Goal: Transaction & Acquisition: Purchase product/service

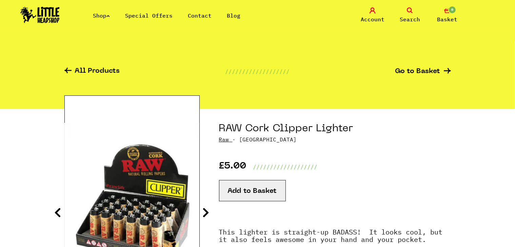
click at [408, 19] on span "Search" at bounding box center [410, 19] width 20 height 8
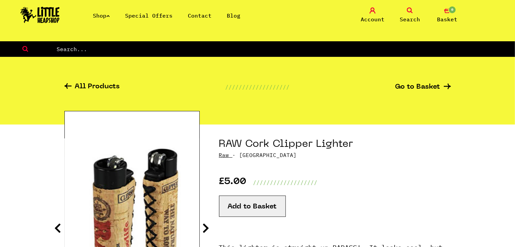
click at [265, 49] on input "text" at bounding box center [285, 49] width 459 height 9
type input "pass"
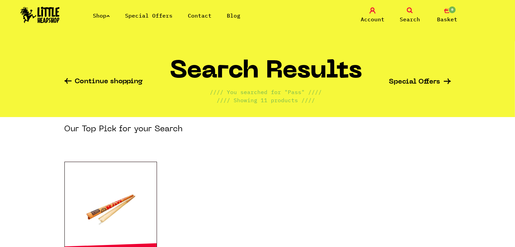
click at [409, 11] on icon at bounding box center [410, 10] width 6 height 6
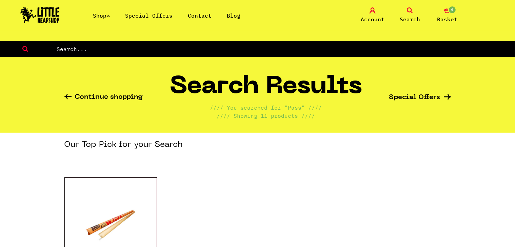
click at [313, 52] on input "text" at bounding box center [285, 49] width 459 height 9
type input "cover"
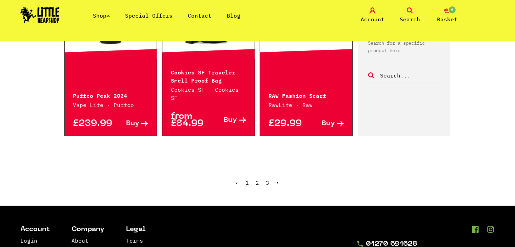
scroll to position [791, 0]
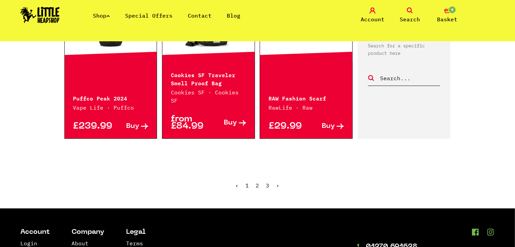
click at [257, 182] on link "2" at bounding box center [257, 185] width 3 height 7
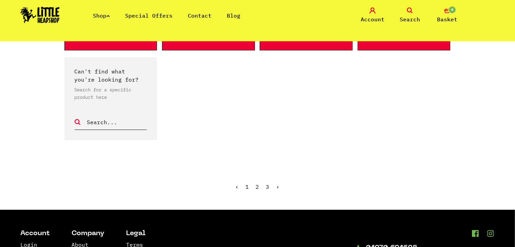
scroll to position [637, 0]
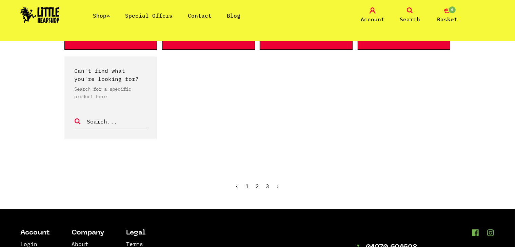
click at [265, 184] on ul "‹ 1 2 3 ›" at bounding box center [257, 191] width 386 height 29
click at [270, 186] on ul "‹ 1 2 3 ›" at bounding box center [257, 191] width 386 height 29
click at [268, 186] on link "3" at bounding box center [267, 186] width 3 height 7
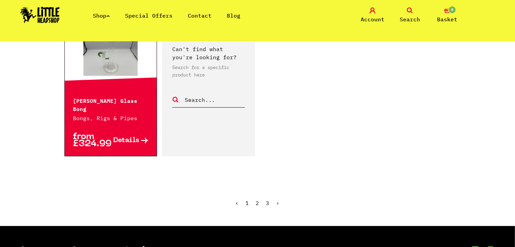
scroll to position [368, 0]
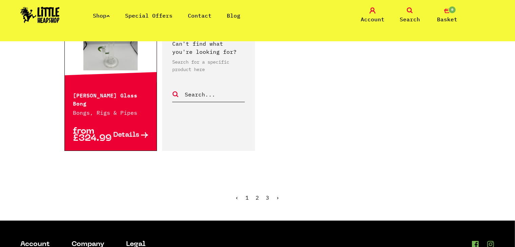
click at [100, 15] on link "Shop" at bounding box center [101, 15] width 17 height 7
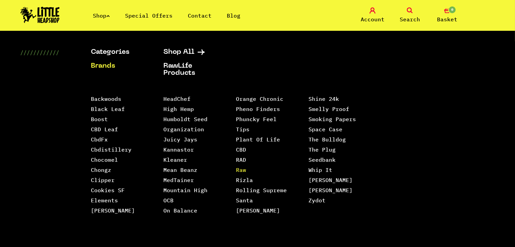
click at [240, 167] on link "Raw" at bounding box center [241, 170] width 10 height 7
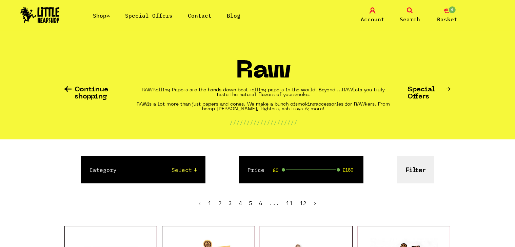
click at [106, 13] on link "Shop" at bounding box center [101, 15] width 17 height 7
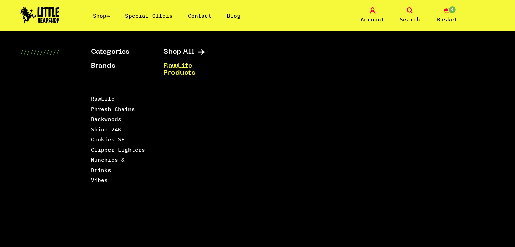
click at [179, 65] on link "RawLife Products" at bounding box center [191, 70] width 56 height 14
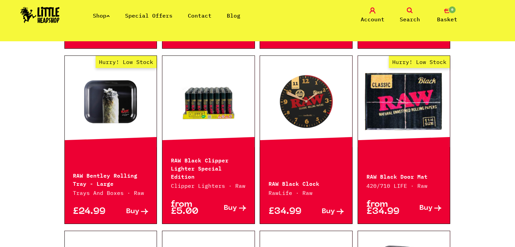
scroll to position [674, 0]
click at [232, 103] on link at bounding box center [208, 102] width 92 height 68
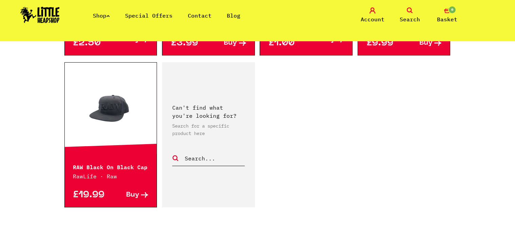
scroll to position [1077, 0]
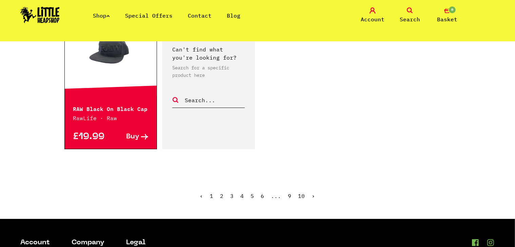
click at [223, 193] on link "2" at bounding box center [221, 196] width 3 height 7
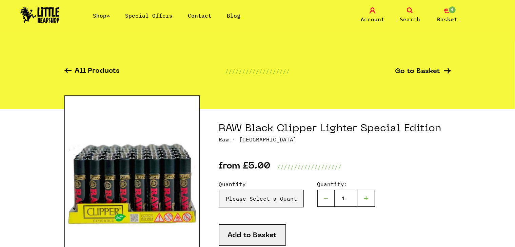
scroll to position [82, 0]
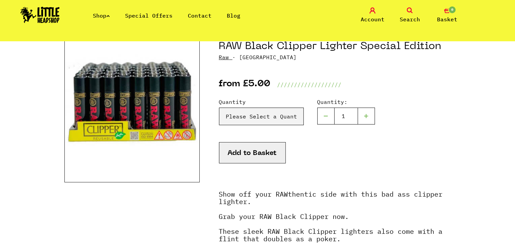
click at [160, 121] on img at bounding box center [131, 98] width 135 height 170
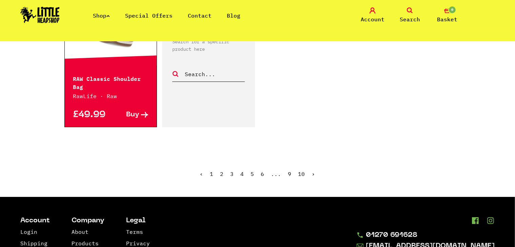
scroll to position [1084, 0]
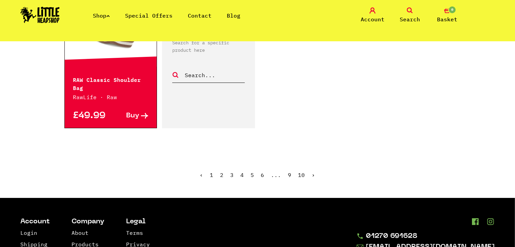
click at [234, 176] on link "3" at bounding box center [232, 175] width 3 height 7
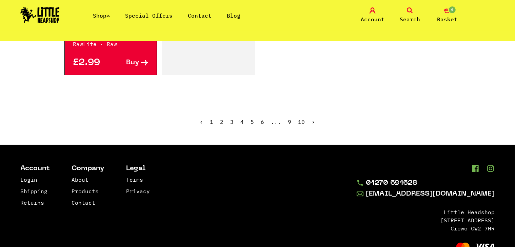
scroll to position [1112, 0]
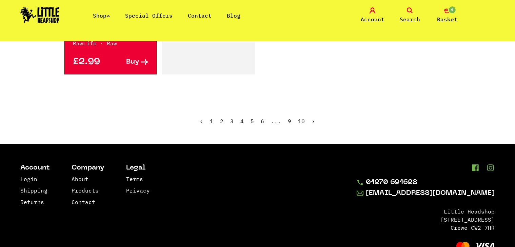
click at [241, 121] on link "4" at bounding box center [242, 121] width 3 height 7
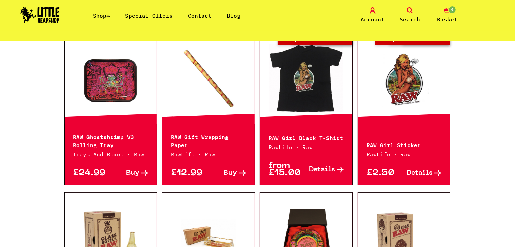
scroll to position [697, 0]
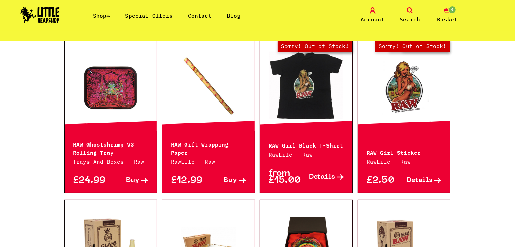
click at [401, 90] on link "Out of Stock Hurry! Low Stock Sorry! Out of Stock!" at bounding box center [404, 86] width 92 height 68
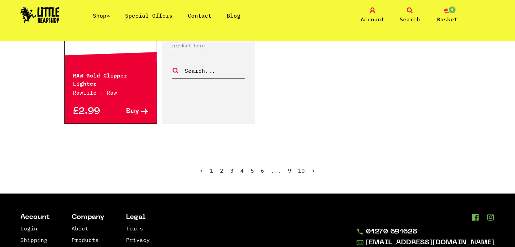
scroll to position [1088, 0]
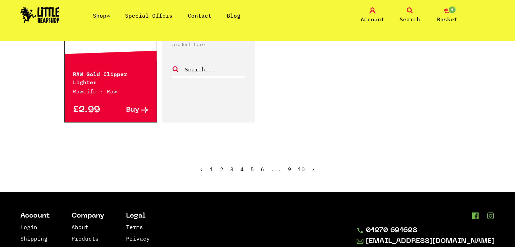
click at [252, 168] on link "5" at bounding box center [252, 169] width 3 height 7
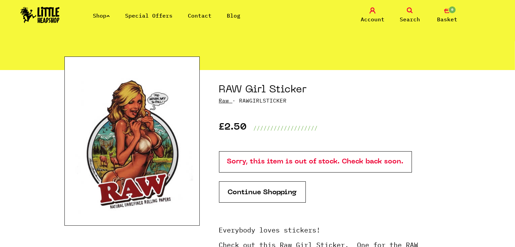
scroll to position [40, 0]
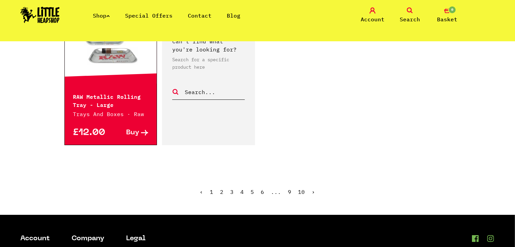
scroll to position [1089, 0]
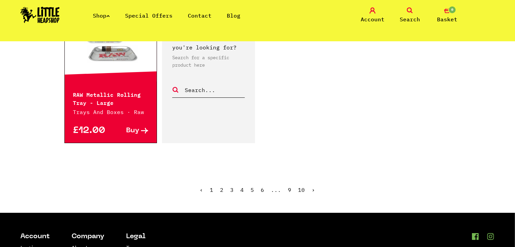
click at [263, 189] on link "6" at bounding box center [262, 190] width 3 height 7
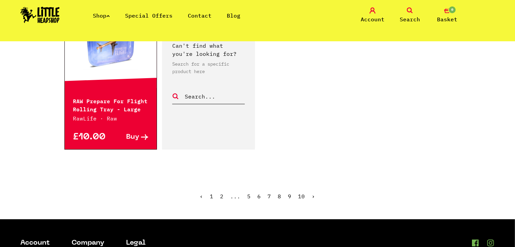
scroll to position [1076, 0]
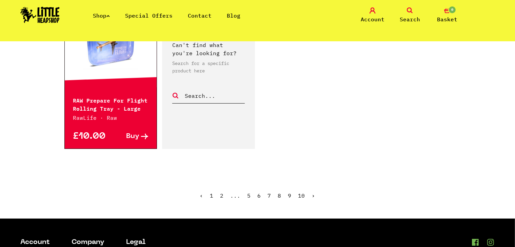
click at [269, 194] on link "7" at bounding box center [269, 196] width 3 height 7
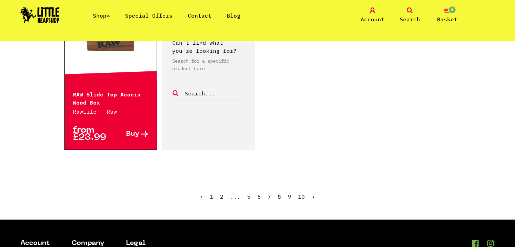
scroll to position [1107, 0]
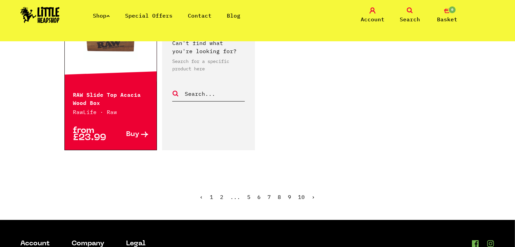
click at [279, 194] on link "8" at bounding box center [279, 197] width 3 height 7
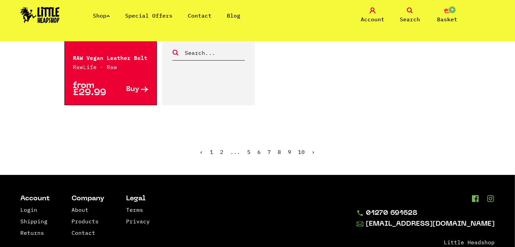
scroll to position [1120, 0]
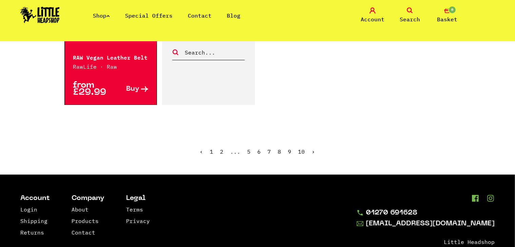
click at [288, 152] on link "9" at bounding box center [289, 151] width 3 height 7
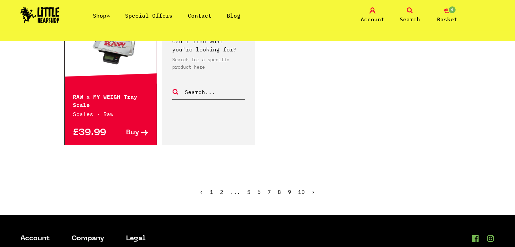
scroll to position [1075, 0]
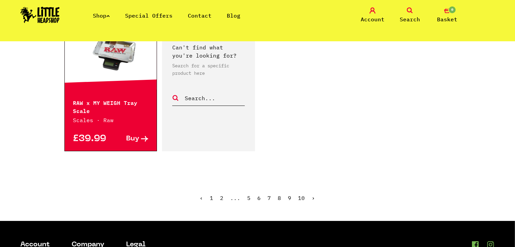
click at [299, 195] on link "10" at bounding box center [301, 198] width 7 height 7
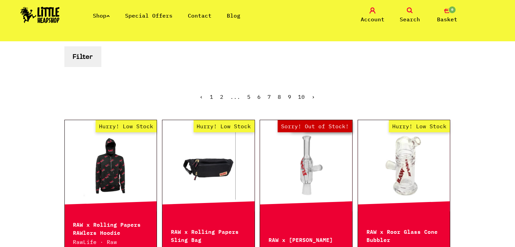
scroll to position [121, 0]
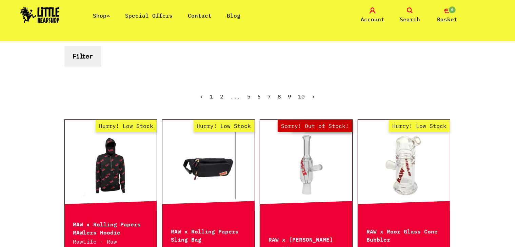
click at [211, 180] on link "Hurry! Low Stock" at bounding box center [208, 166] width 92 height 68
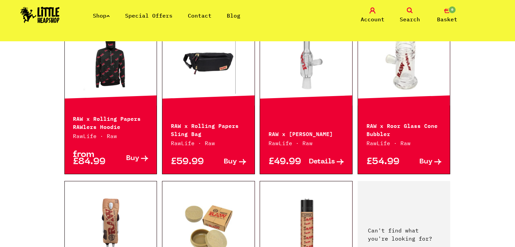
scroll to position [224, 0]
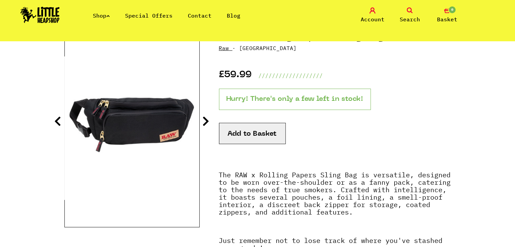
scroll to position [91, 0]
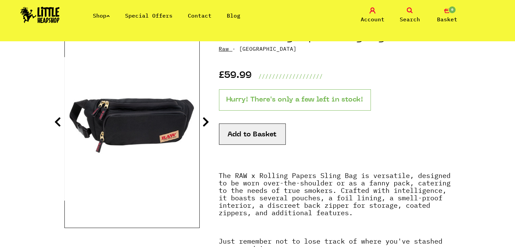
click at [206, 121] on icon at bounding box center [206, 122] width 7 height 11
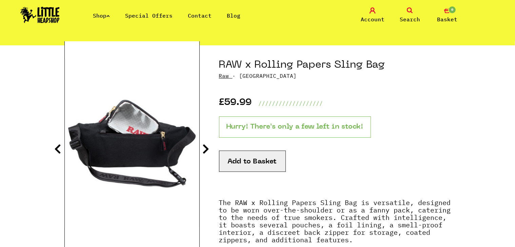
scroll to position [63, 0]
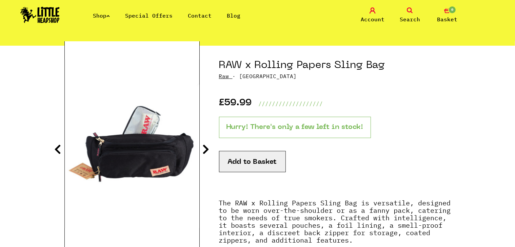
click at [206, 147] on icon at bounding box center [206, 149] width 7 height 11
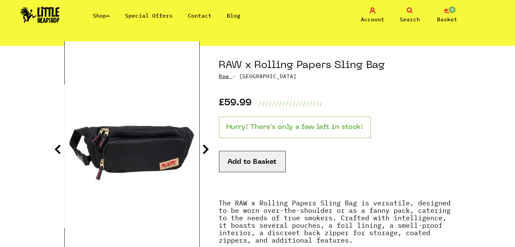
click at [206, 147] on icon at bounding box center [206, 149] width 7 height 11
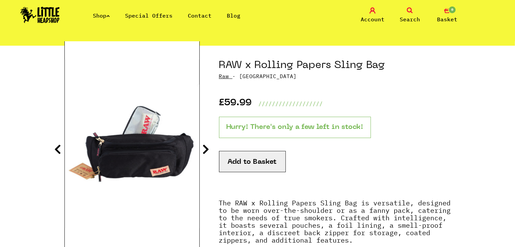
click at [413, 13] on link "Search" at bounding box center [410, 15] width 34 height 16
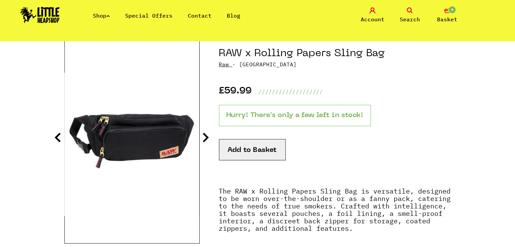
scroll to position [79, 0]
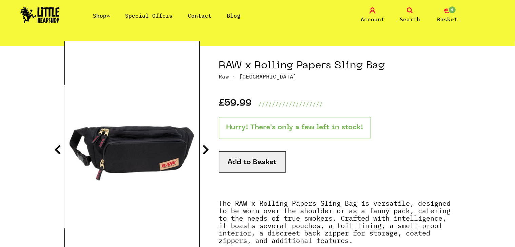
click at [408, 9] on icon at bounding box center [410, 10] width 6 height 6
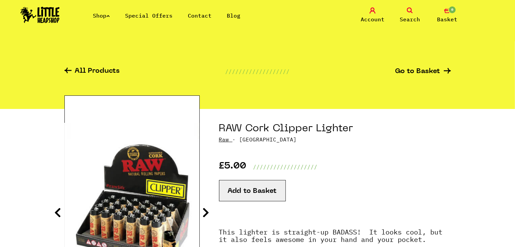
click at [410, 12] on icon at bounding box center [410, 10] width 6 height 6
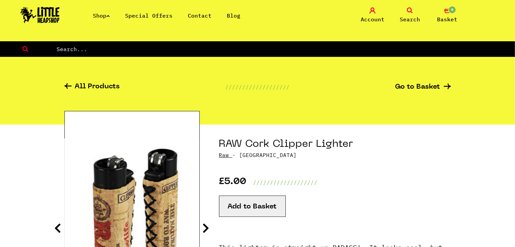
click at [342, 45] on input "text" at bounding box center [285, 49] width 459 height 9
type input "cover"
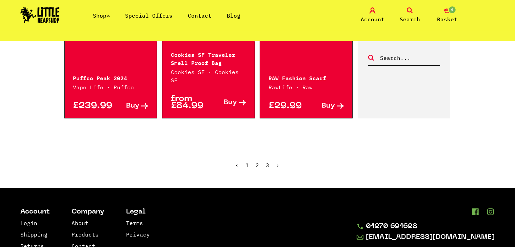
scroll to position [812, 0]
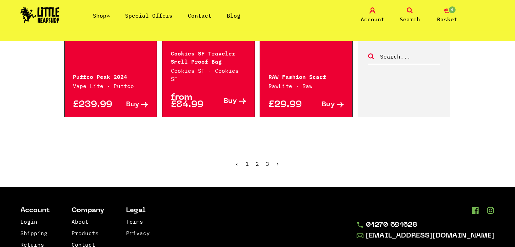
click at [257, 161] on link "2" at bounding box center [257, 164] width 3 height 7
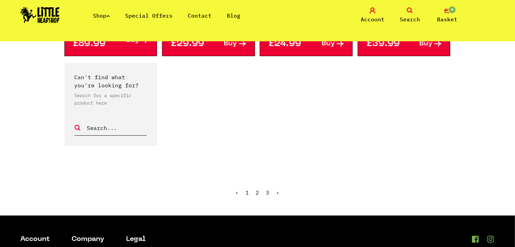
scroll to position [648, 0]
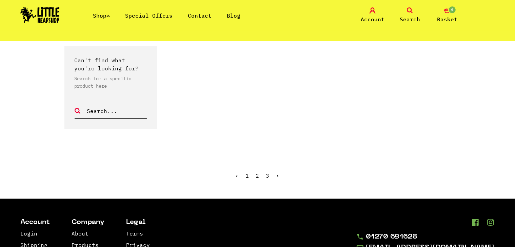
click at [267, 177] on link "3" at bounding box center [267, 176] width 3 height 7
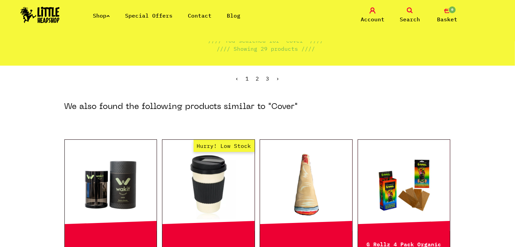
scroll to position [22, 0]
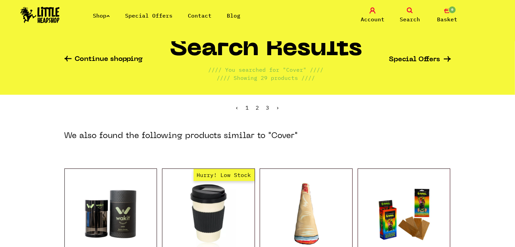
click at [407, 18] on span "Search" at bounding box center [410, 19] width 20 height 8
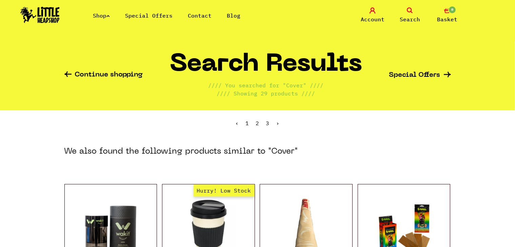
scroll to position [0, 0]
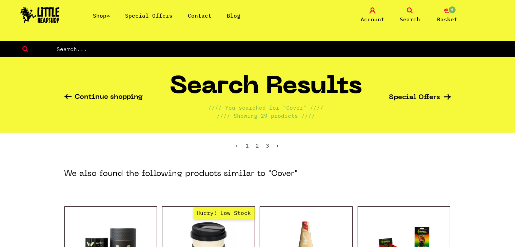
click at [196, 48] on input "text" at bounding box center [285, 49] width 459 height 9
type input "Jar"
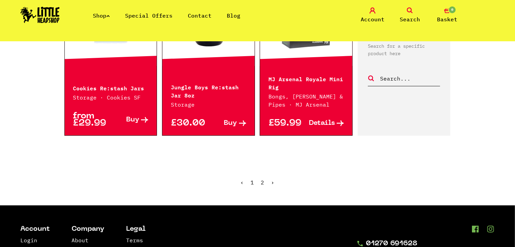
scroll to position [816, 0]
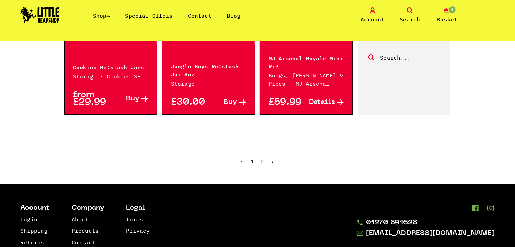
click at [262, 162] on link "2" at bounding box center [262, 161] width 3 height 7
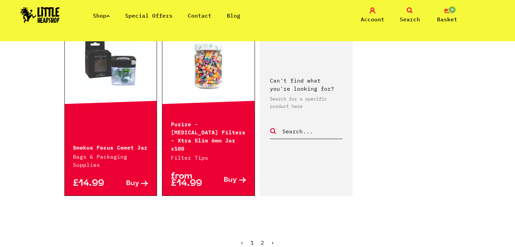
scroll to position [341, 0]
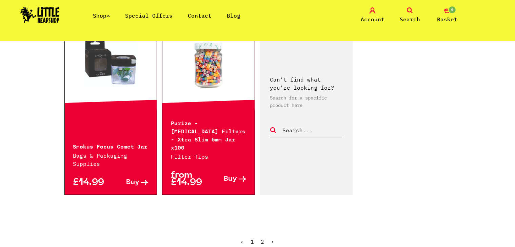
click at [101, 10] on div "Shop Special Offers Contact Blog Account Search 0 Basket" at bounding box center [257, 15] width 515 height 31
click at [107, 15] on link "Shop" at bounding box center [101, 15] width 17 height 7
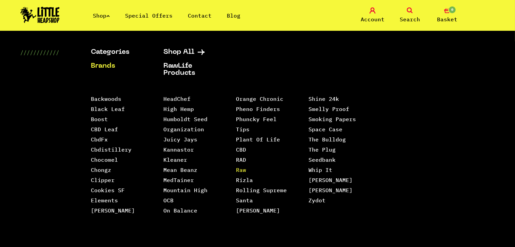
click at [239, 167] on link "Raw" at bounding box center [241, 170] width 10 height 7
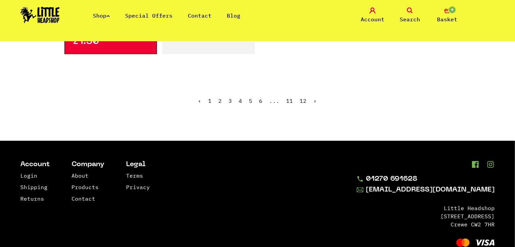
scroll to position [1220, 0]
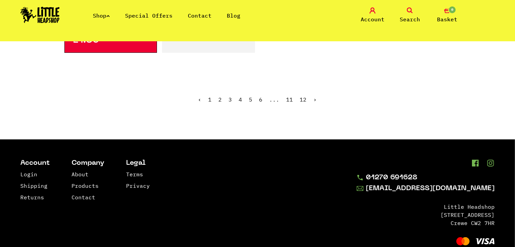
click at [222, 99] on link "2" at bounding box center [220, 99] width 3 height 7
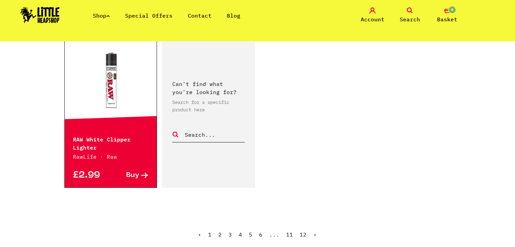
scroll to position [1063, 0]
click at [231, 231] on link "3" at bounding box center [230, 234] width 3 height 7
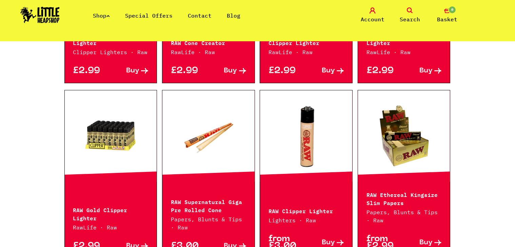
scroll to position [334, 0]
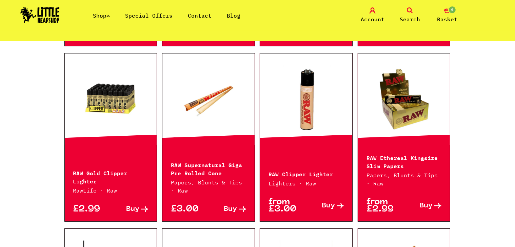
click at [327, 116] on link at bounding box center [306, 99] width 92 height 68
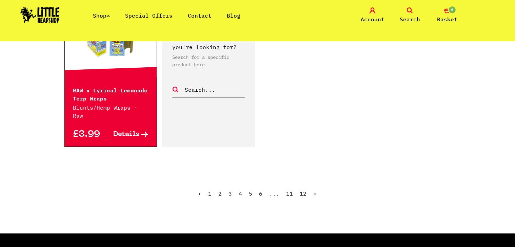
scroll to position [1090, 0]
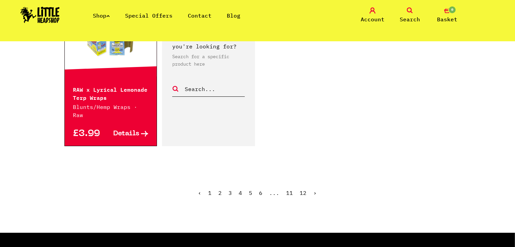
click at [242, 190] on link "4" at bounding box center [240, 193] width 3 height 7
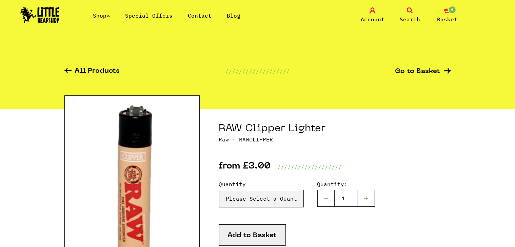
scroll to position [65, 0]
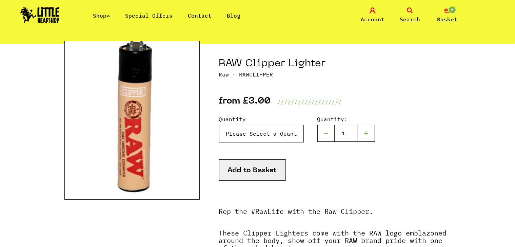
click at [252, 130] on select "Please Select a Quantity X 1 - £3.00" at bounding box center [261, 134] width 85 height 18
select select "291"
click at [219, 125] on select "Please Select a Quantity X 1 - £3.00" at bounding box center [261, 134] width 85 height 18
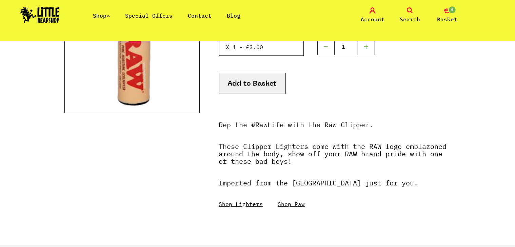
scroll to position [153, 0]
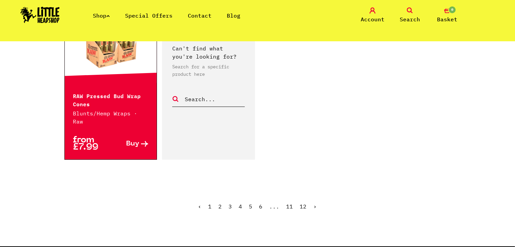
scroll to position [1084, 0]
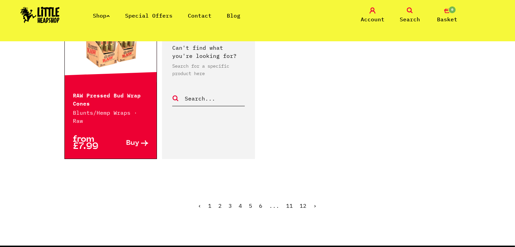
click at [251, 203] on link "5" at bounding box center [250, 206] width 3 height 7
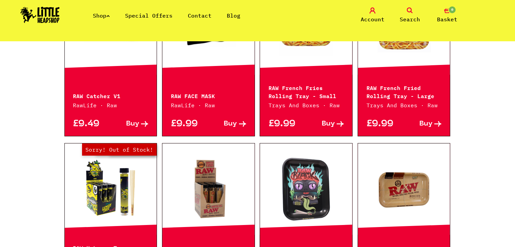
scroll to position [589, 0]
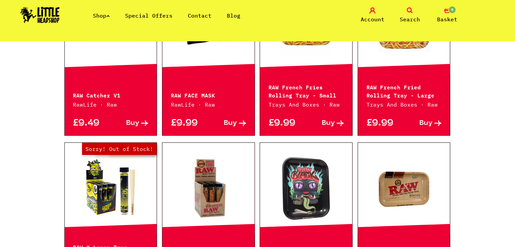
drag, startPoint x: 0, startPoint y: 0, endPoint x: 6, endPoint y: 181, distance: 181.1
click at [6, 181] on div "Continue shopping Raw RAW Rolling Papers are the hands down best rolling papers…" at bounding box center [257, 149] width 515 height 1394
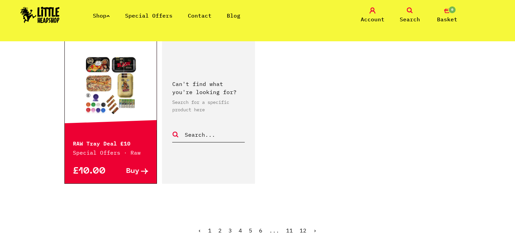
scroll to position [1038, 0]
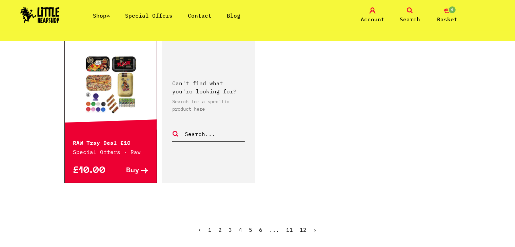
click at [251, 229] on span "5" at bounding box center [250, 230] width 3 height 7
click at [262, 229] on link "6" at bounding box center [260, 230] width 3 height 7
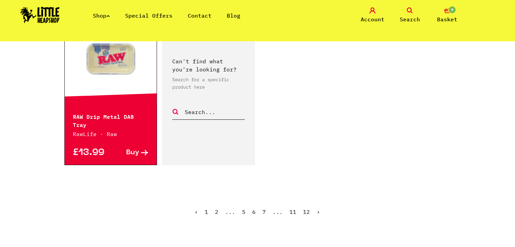
scroll to position [1050, 0]
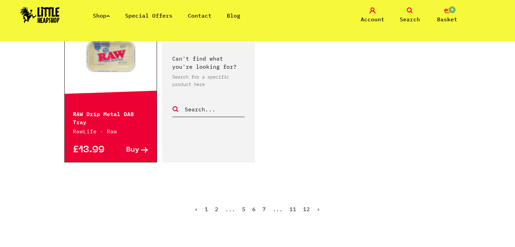
click at [263, 206] on link "7" at bounding box center [264, 209] width 3 height 7
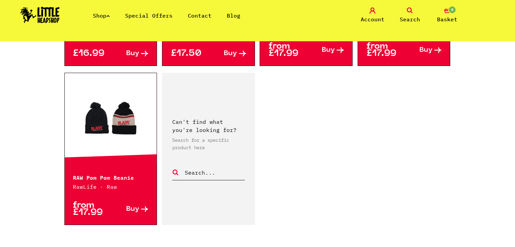
scroll to position [1132, 0]
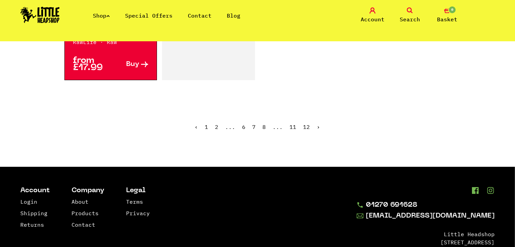
click at [264, 126] on link "8" at bounding box center [264, 127] width 3 height 7
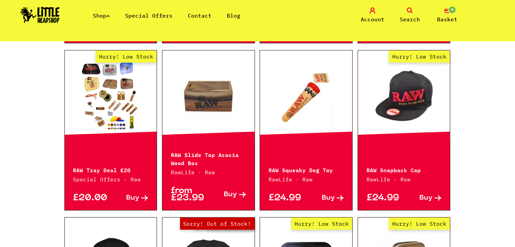
scroll to position [648, 0]
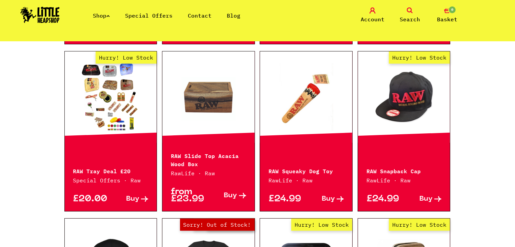
click at [207, 96] on link at bounding box center [208, 97] width 92 height 68
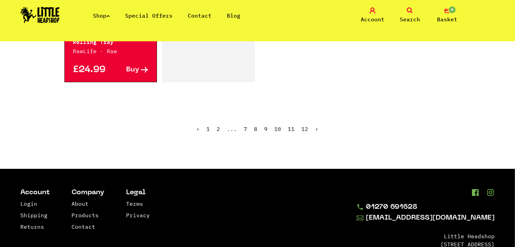
scroll to position [1107, 0]
click at [267, 126] on link "9" at bounding box center [265, 129] width 3 height 7
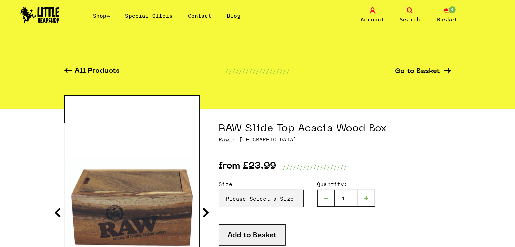
scroll to position [107, 0]
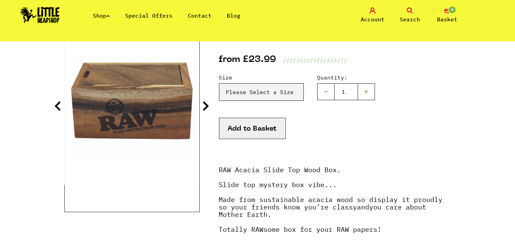
click at [207, 103] on icon at bounding box center [206, 106] width 7 height 11
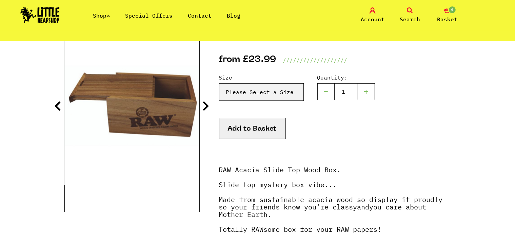
click at [207, 103] on icon at bounding box center [206, 106] width 7 height 11
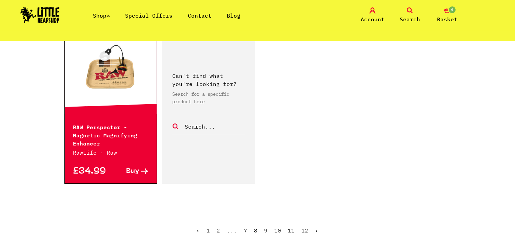
scroll to position [1022, 0]
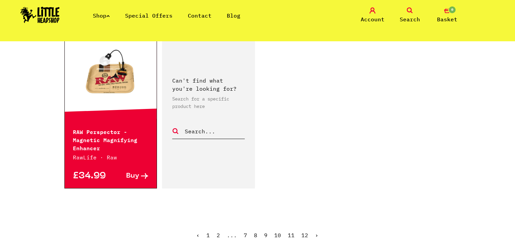
click at [122, 89] on link at bounding box center [111, 73] width 92 height 68
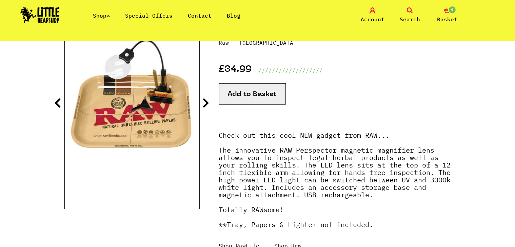
scroll to position [110, 0]
